Goal: Complete application form

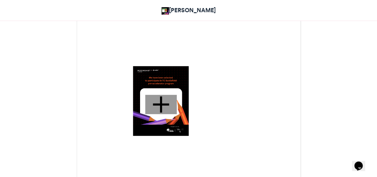
scroll to position [199, 0]
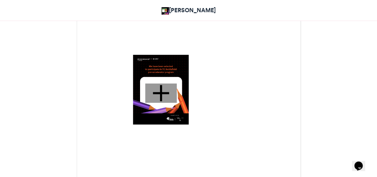
click at [164, 93] on div at bounding box center [161, 92] width 32 height 19
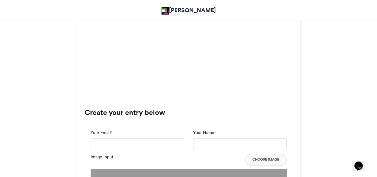
scroll to position [348, 0]
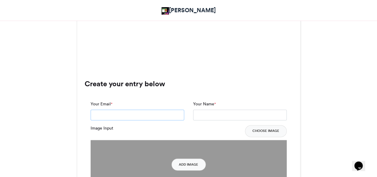
click at [161, 114] on input "Your Email *" at bounding box center [138, 115] width 94 height 11
type input "**********"
click at [205, 112] on input "Your Name *" at bounding box center [240, 115] width 94 height 11
type input "******"
click at [276, 97] on div "**********" at bounding box center [189, 153] width 208 height 117
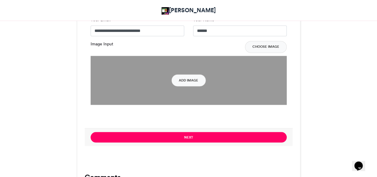
scroll to position [433, 0]
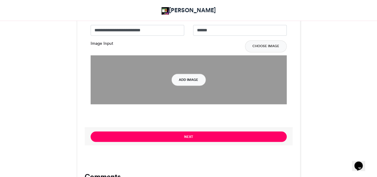
click at [194, 79] on button "Add Image" at bounding box center [189, 80] width 34 height 12
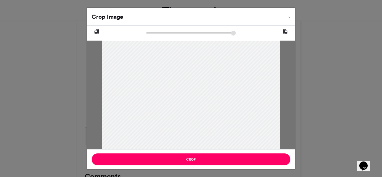
drag, startPoint x: 241, startPoint y: 126, endPoint x: 241, endPoint y: 121, distance: 5.4
click at [241, 121] on div at bounding box center [191, 90] width 178 height 178
click at [194, 72] on div at bounding box center [191, 89] width 178 height 178
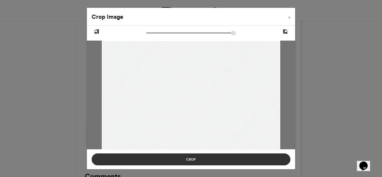
click at [214, 164] on button "Crop" at bounding box center [191, 159] width 199 height 12
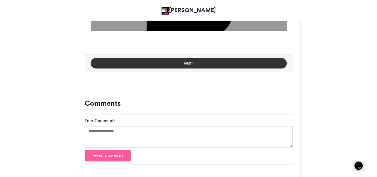
scroll to position [507, 0]
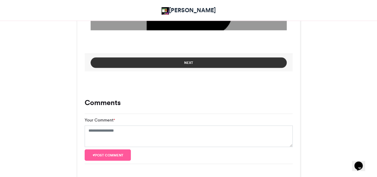
click at [183, 67] on button "Next" at bounding box center [189, 62] width 196 height 10
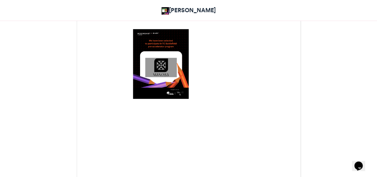
scroll to position [224, 0]
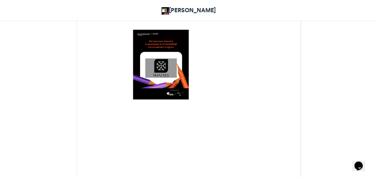
click at [165, 73] on div at bounding box center [161, 67] width 32 height 19
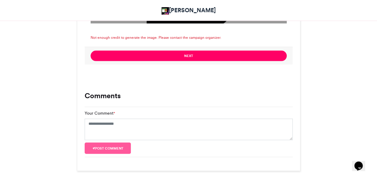
scroll to position [522, 0]
